Goal: Download file/media

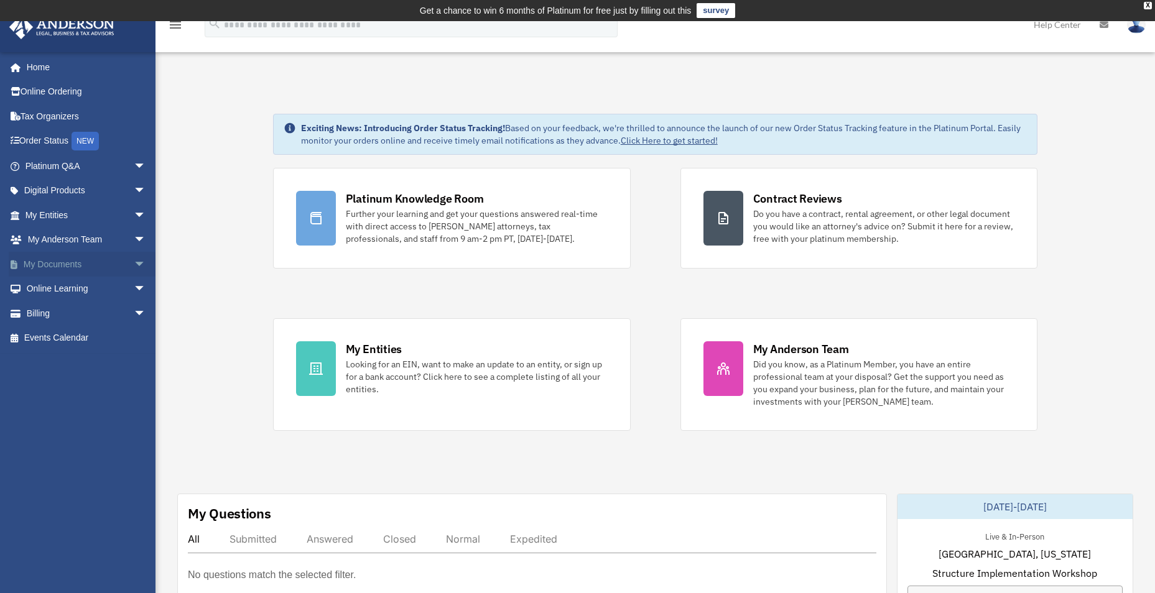
click at [134, 264] on span "arrow_drop_down" at bounding box center [146, 265] width 25 height 26
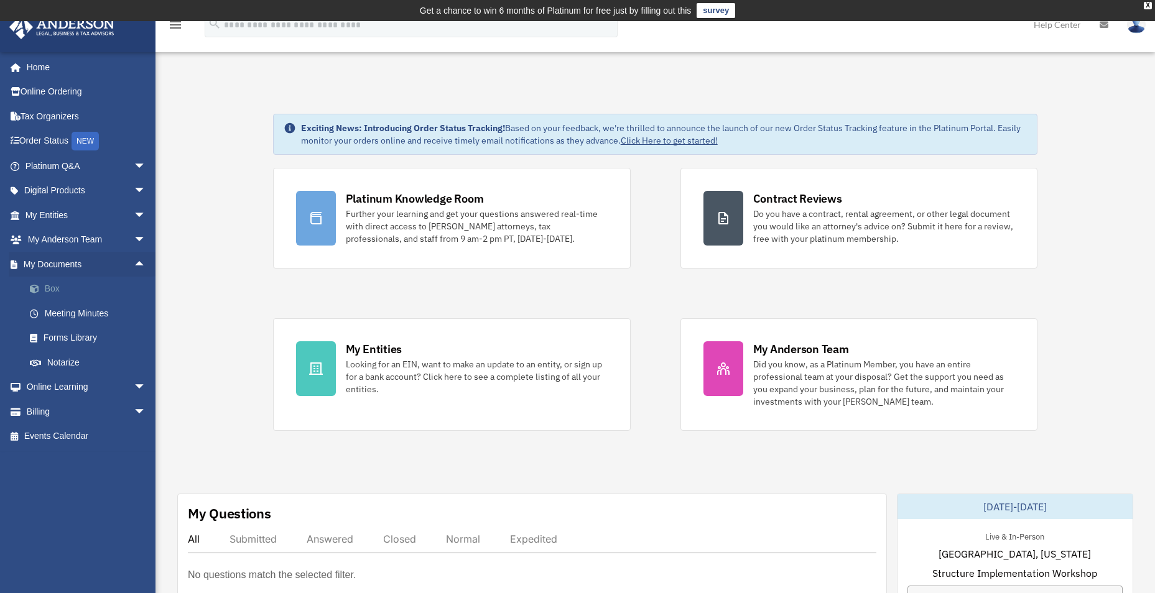
click at [47, 287] on link "Box" at bounding box center [90, 289] width 147 height 25
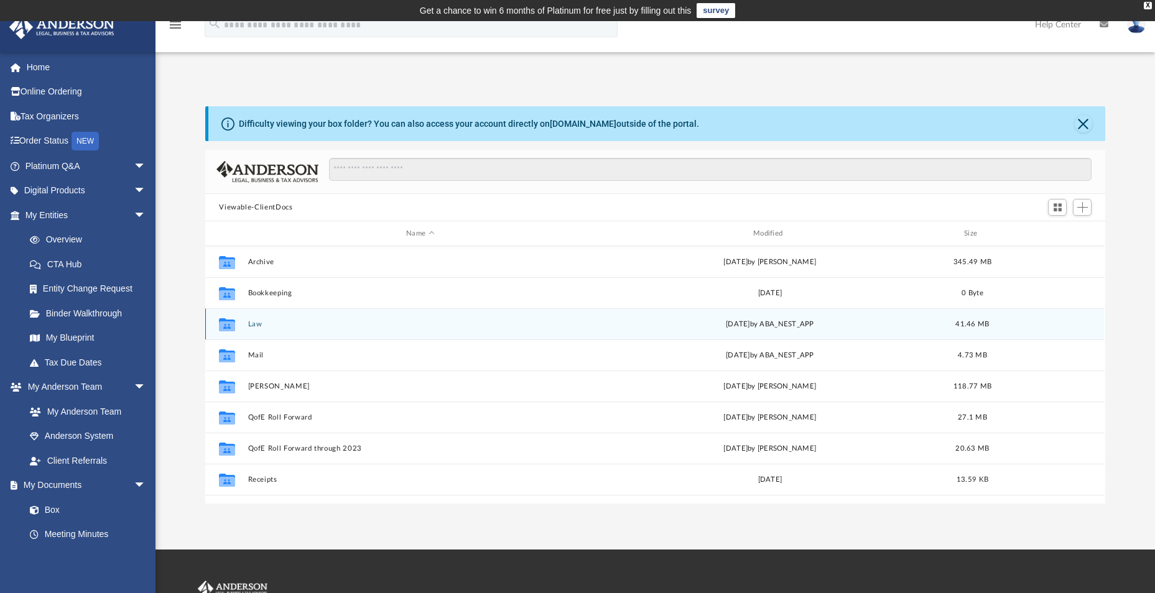
scroll to position [274, 891]
click at [259, 326] on button "Law" at bounding box center [420, 324] width 345 height 8
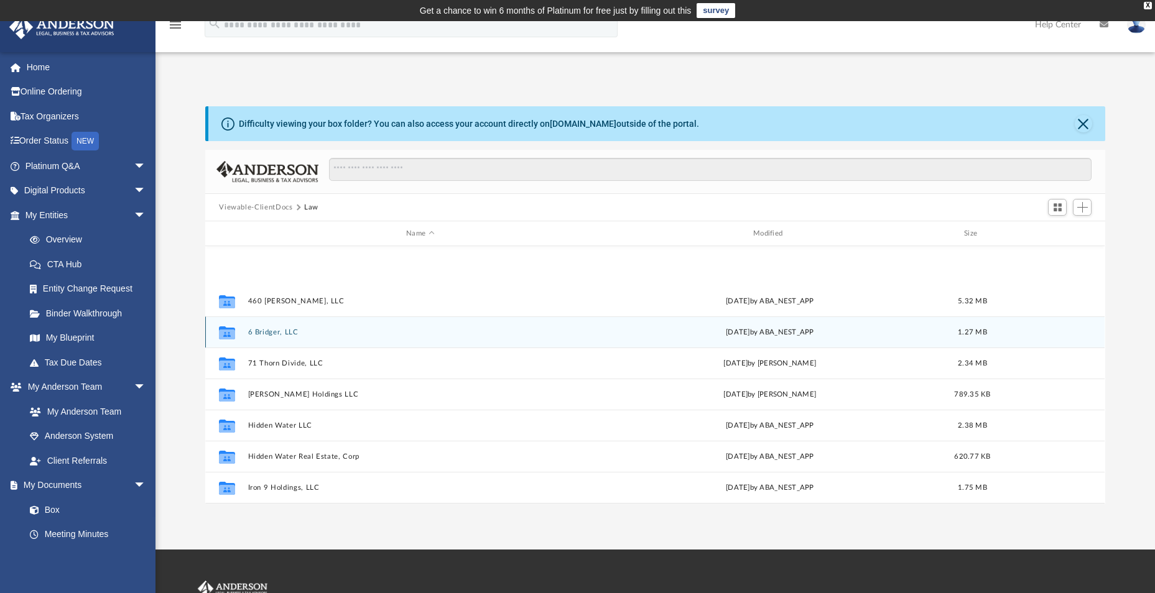
scroll to position [178, 0]
click at [271, 333] on button "Hidden Water LLC" at bounding box center [420, 333] width 345 height 8
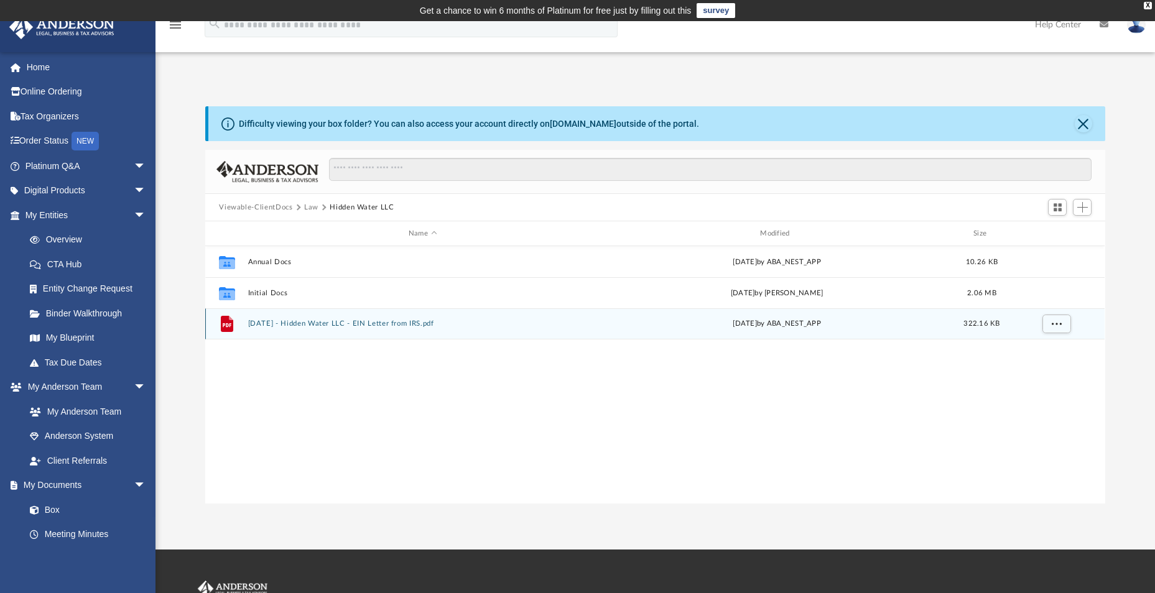
scroll to position [0, 0]
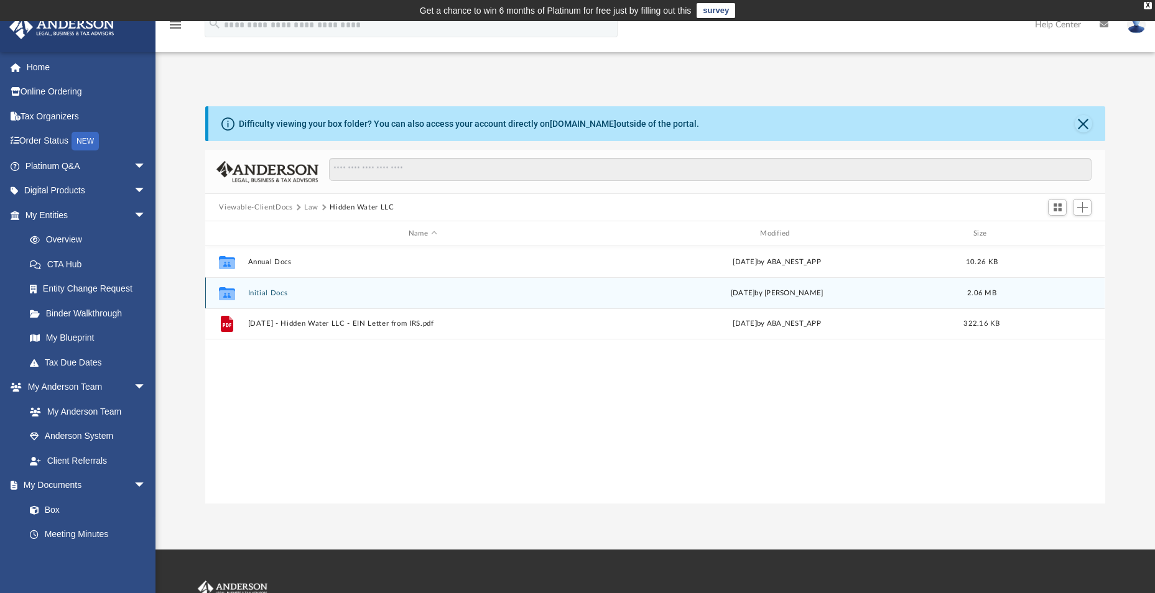
click at [267, 288] on div "Collaborated Folder Initial Docs [DATE] by [PERSON_NAME] 2.06 MB" at bounding box center [654, 292] width 899 height 31
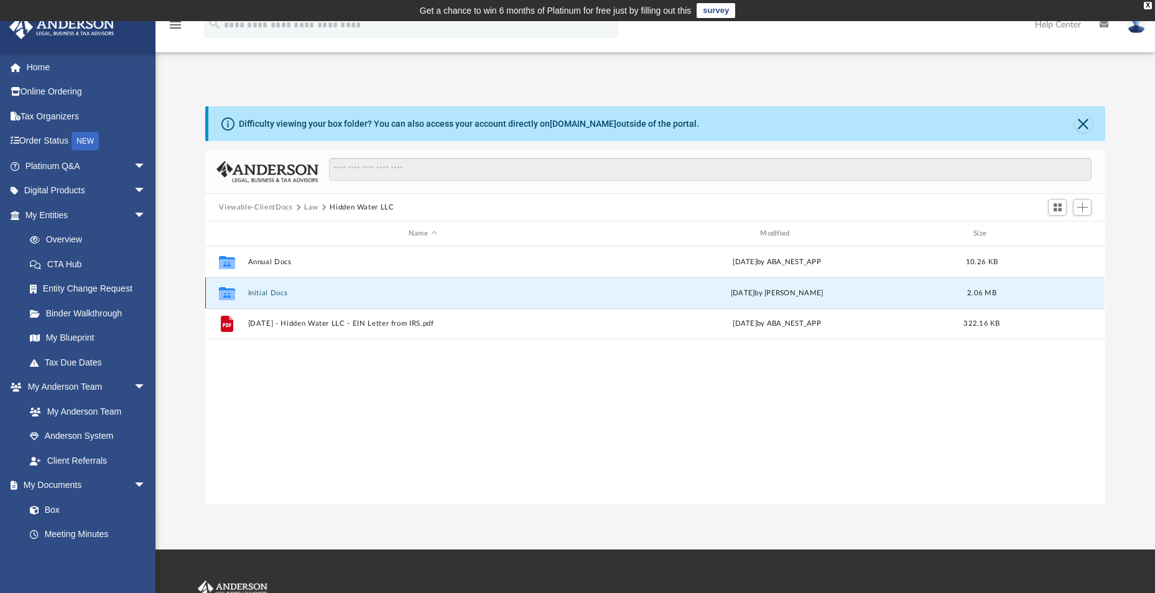
click at [266, 295] on button "Initial Docs" at bounding box center [422, 293] width 349 height 8
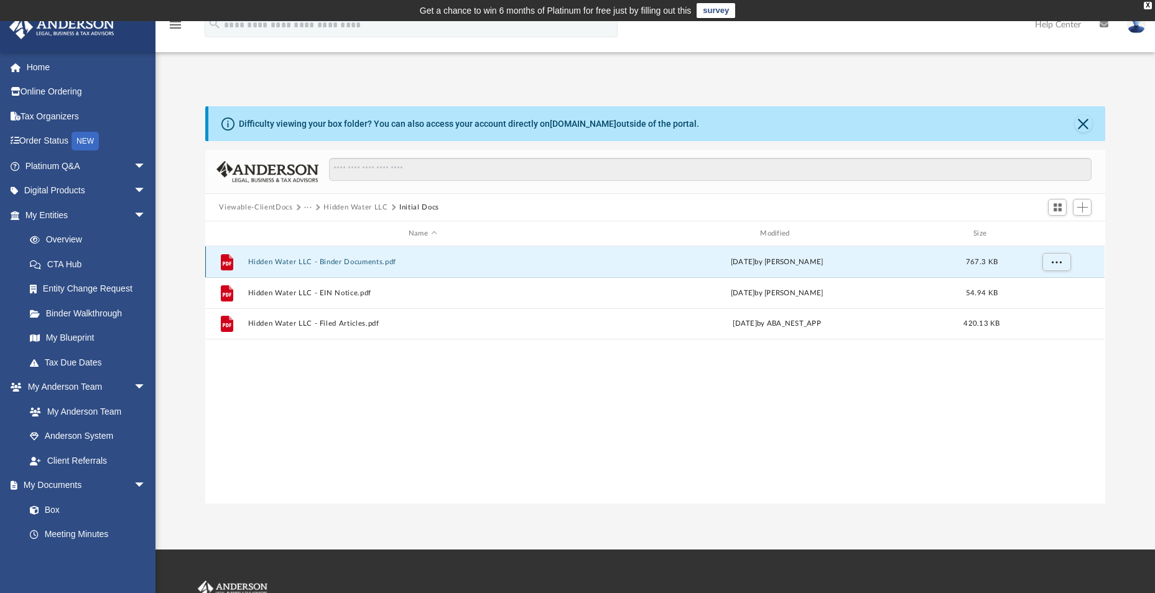
click at [267, 266] on button "Hidden Water LLC - Binder Documents.pdf" at bounding box center [422, 262] width 349 height 8
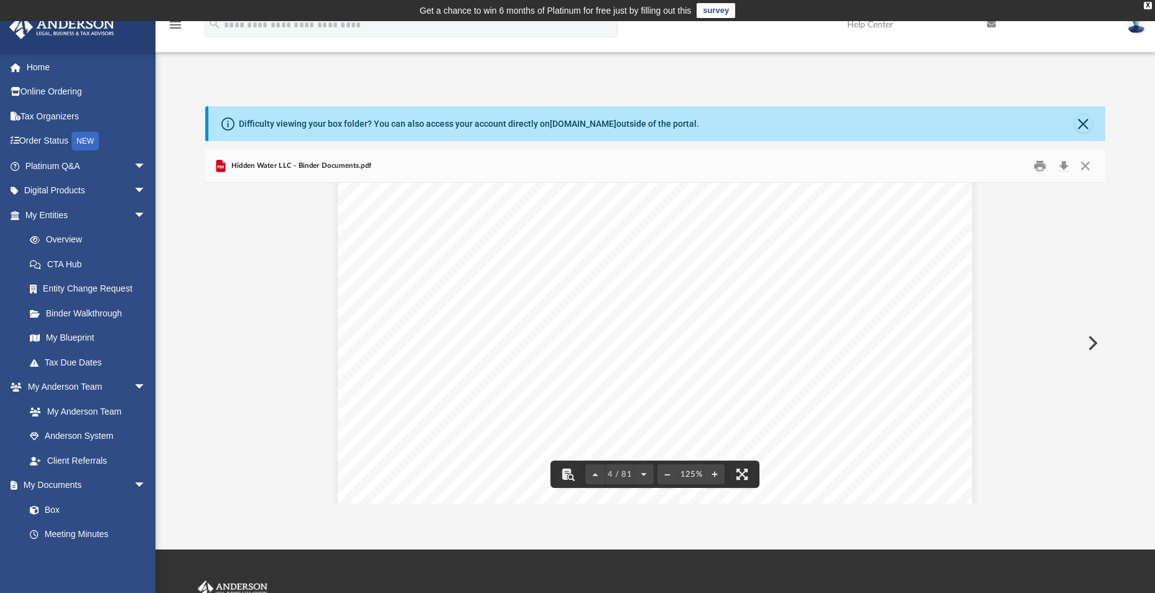
scroll to position [2799, 0]
click at [1041, 168] on button "Print" at bounding box center [1040, 166] width 25 height 19
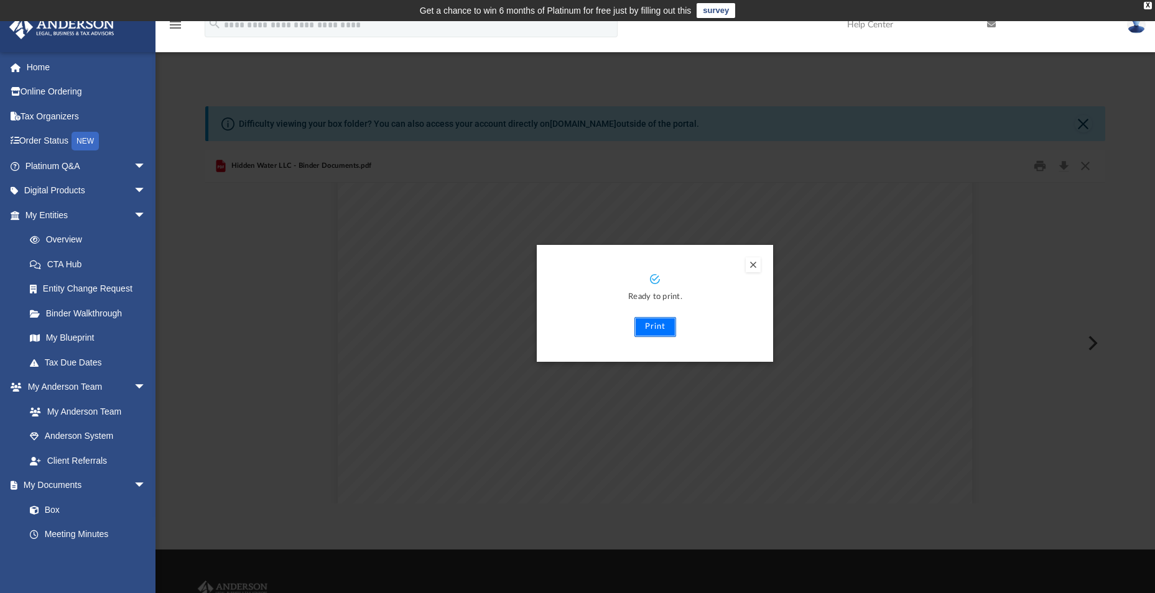
click at [662, 330] on button "Print" at bounding box center [655, 327] width 42 height 20
